Goal: Information Seeking & Learning: Check status

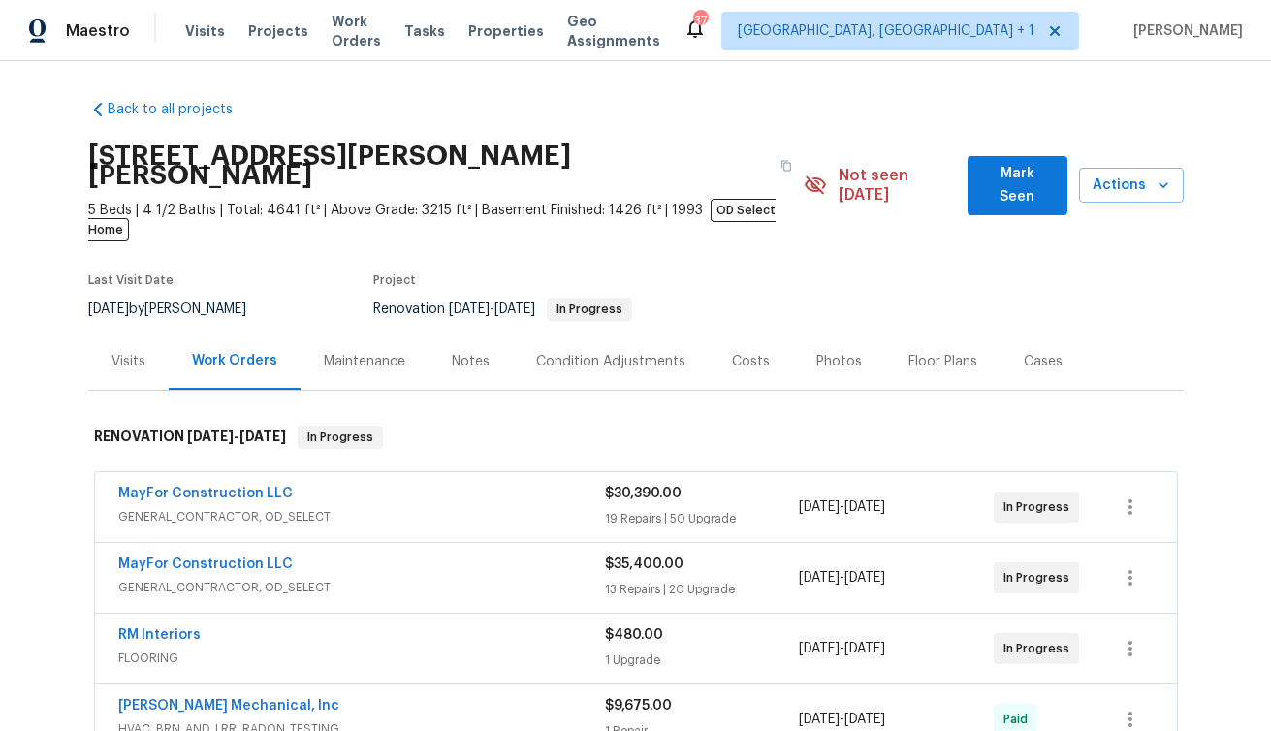
click at [470, 352] on div "Notes" at bounding box center [471, 361] width 38 height 19
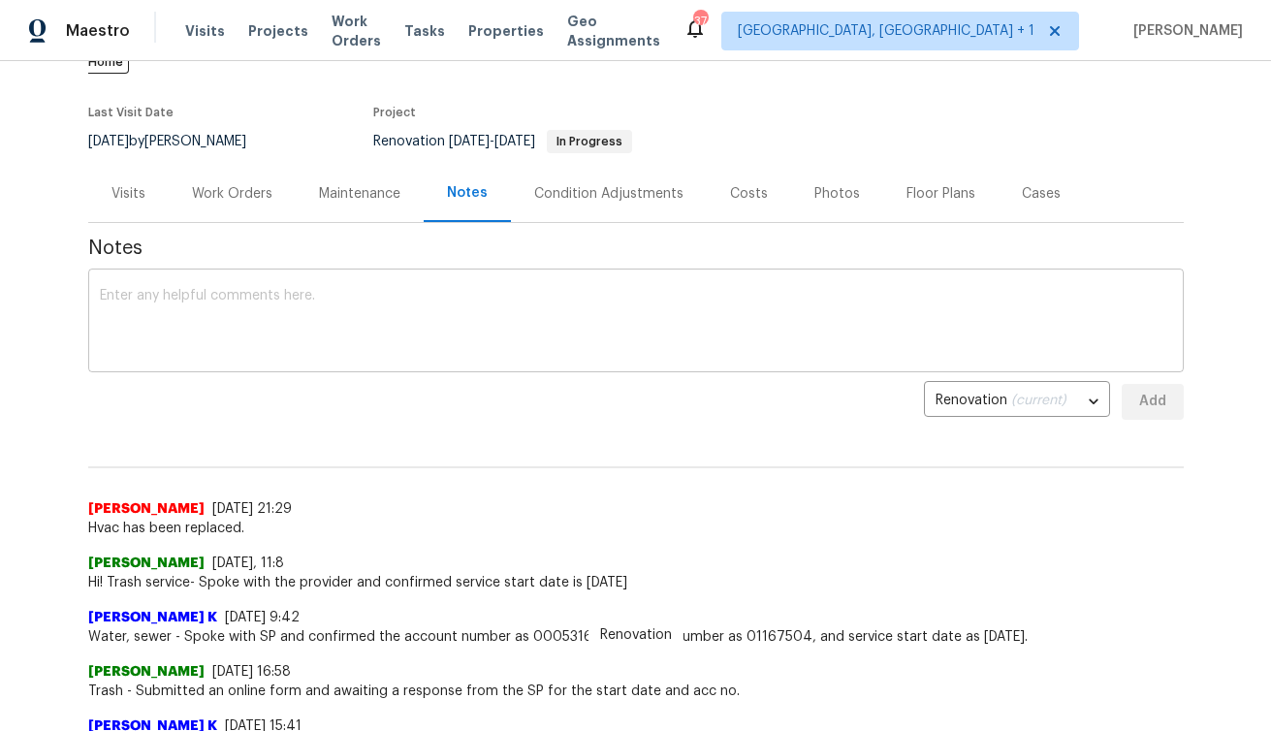
scroll to position [180, 0]
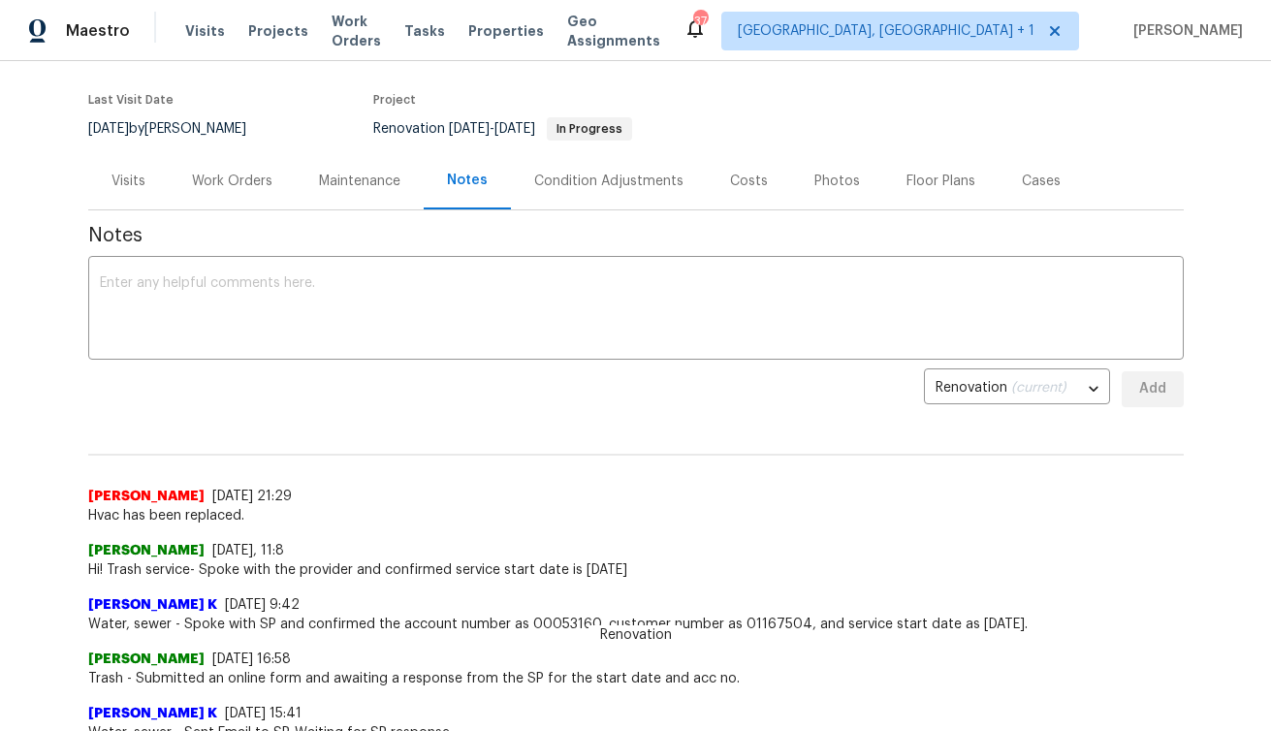
click at [257, 172] on div "Work Orders" at bounding box center [232, 181] width 80 height 19
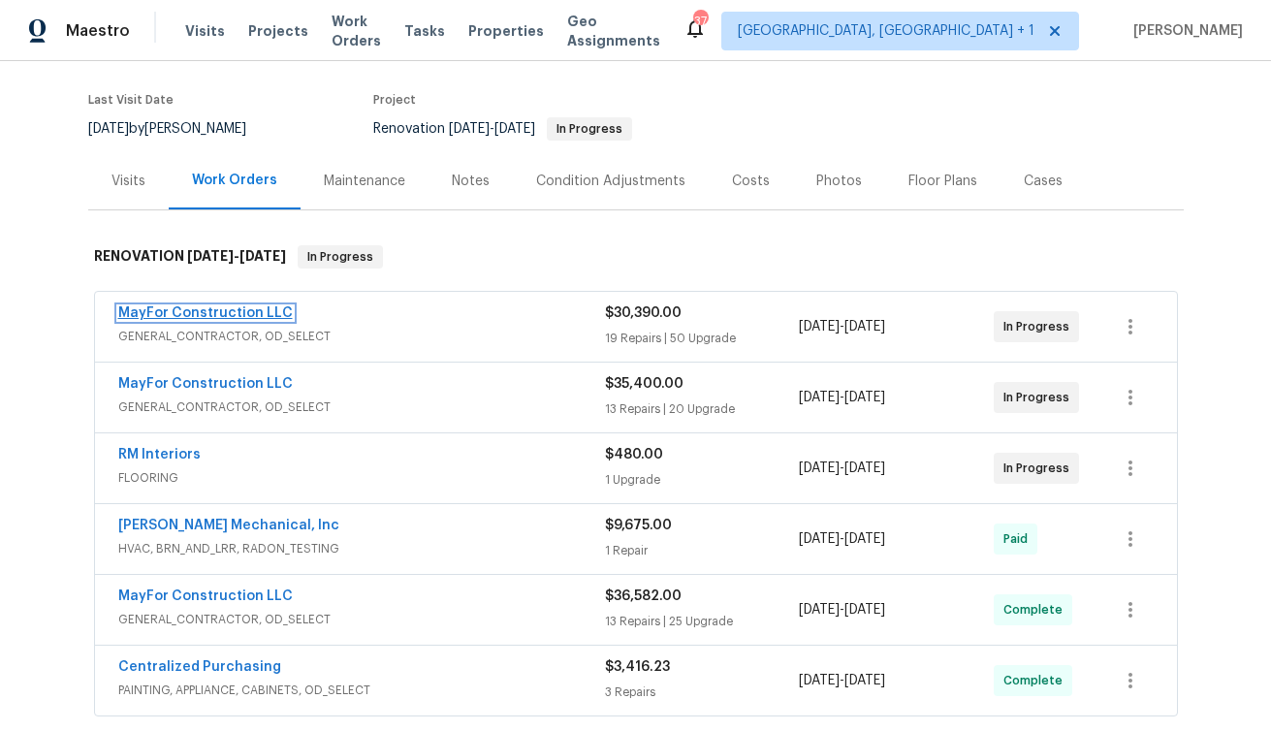
click at [250, 306] on link "MayFor Construction LLC" at bounding box center [205, 313] width 174 height 14
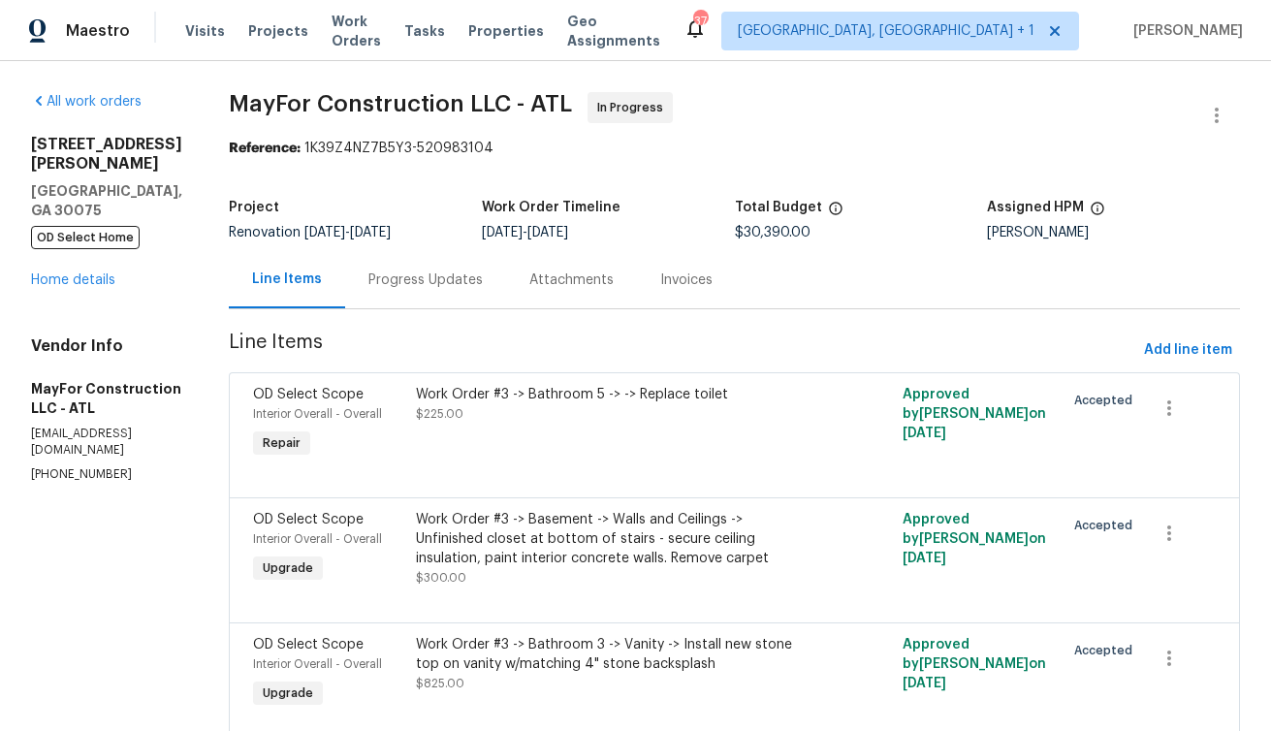
click at [449, 282] on div "Progress Updates" at bounding box center [425, 279] width 114 height 19
